Goal: Task Accomplishment & Management: Use online tool/utility

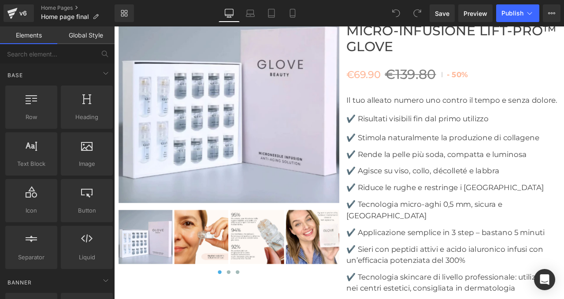
scroll to position [3260, 0]
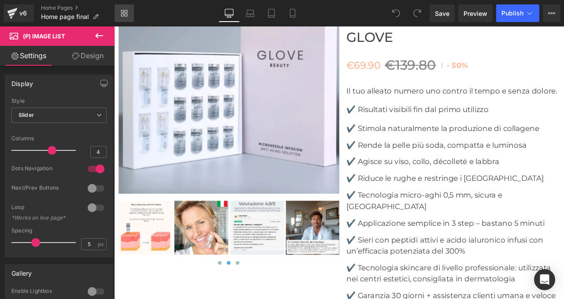
click at [128, 11] on link "Library" at bounding box center [124, 13] width 19 height 18
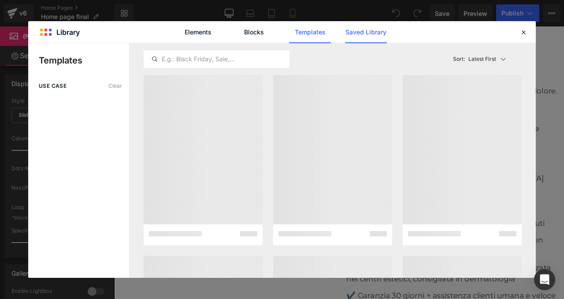
click at [372, 33] on link "Saved Library" at bounding box center [366, 32] width 42 height 22
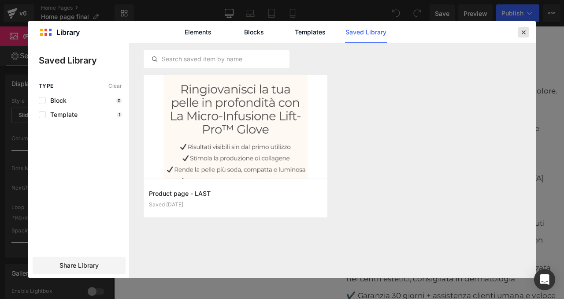
click at [519, 33] on div at bounding box center [523, 32] width 11 height 11
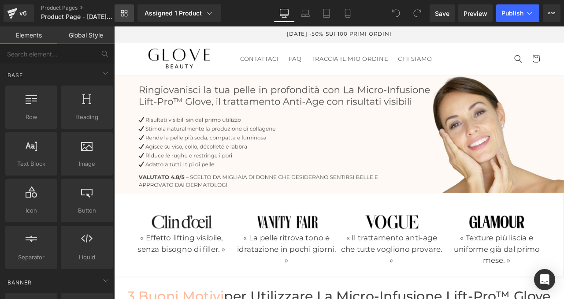
click at [122, 13] on icon at bounding box center [124, 13] width 7 height 7
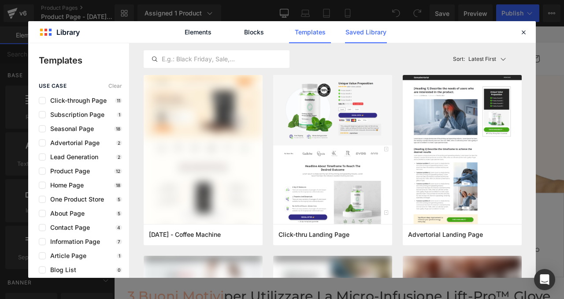
click at [353, 34] on link "Saved Library" at bounding box center [366, 32] width 42 height 22
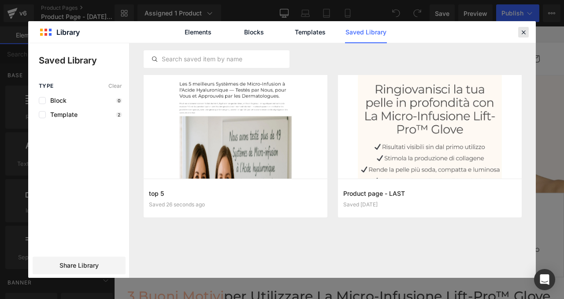
click at [522, 32] on icon at bounding box center [524, 32] width 8 height 8
